Goal: Information Seeking & Learning: Learn about a topic

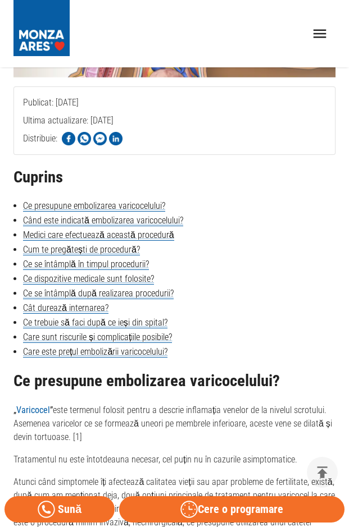
scroll to position [225, 0]
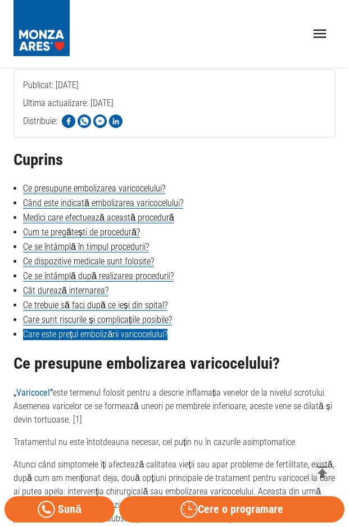
click at [97, 337] on link "Care este prețul embolizării varicocelului?" at bounding box center [95, 334] width 144 height 11
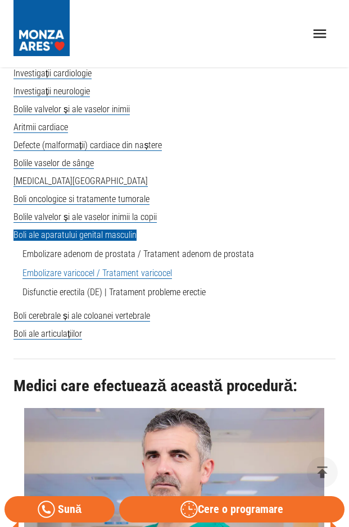
scroll to position [3524, 0]
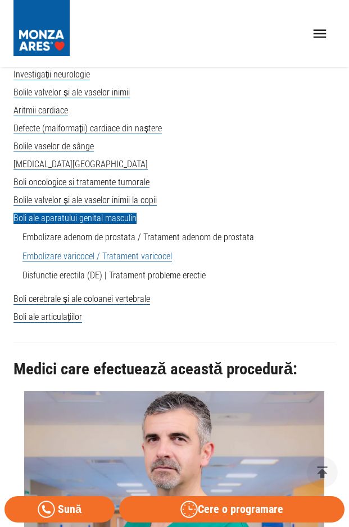
click at [133, 262] on link "Embolizare varicocel / Tratament varicocel" at bounding box center [96, 256] width 149 height 11
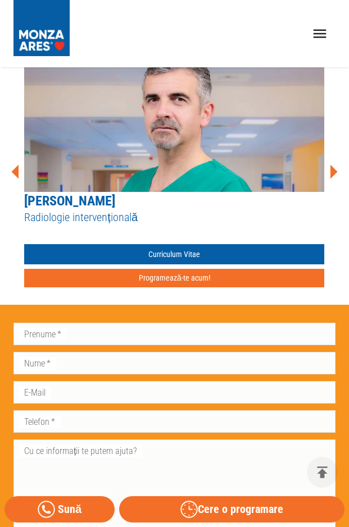
scroll to position [3716, 0]
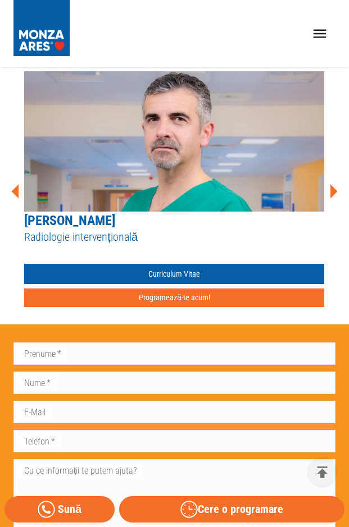
click at [333, 198] on icon at bounding box center [333, 191] width 7 height 14
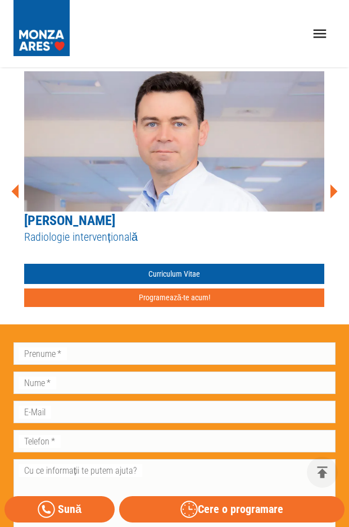
click at [331, 198] on icon at bounding box center [333, 191] width 7 height 14
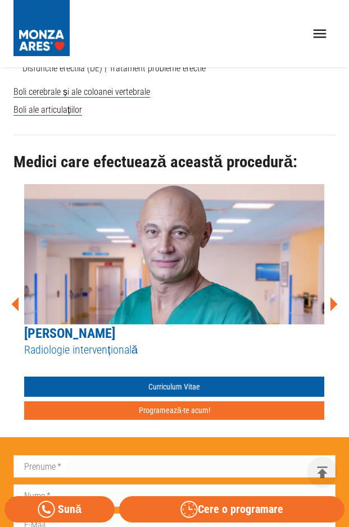
scroll to position [3323, 0]
